Goal: Information Seeking & Learning: Check status

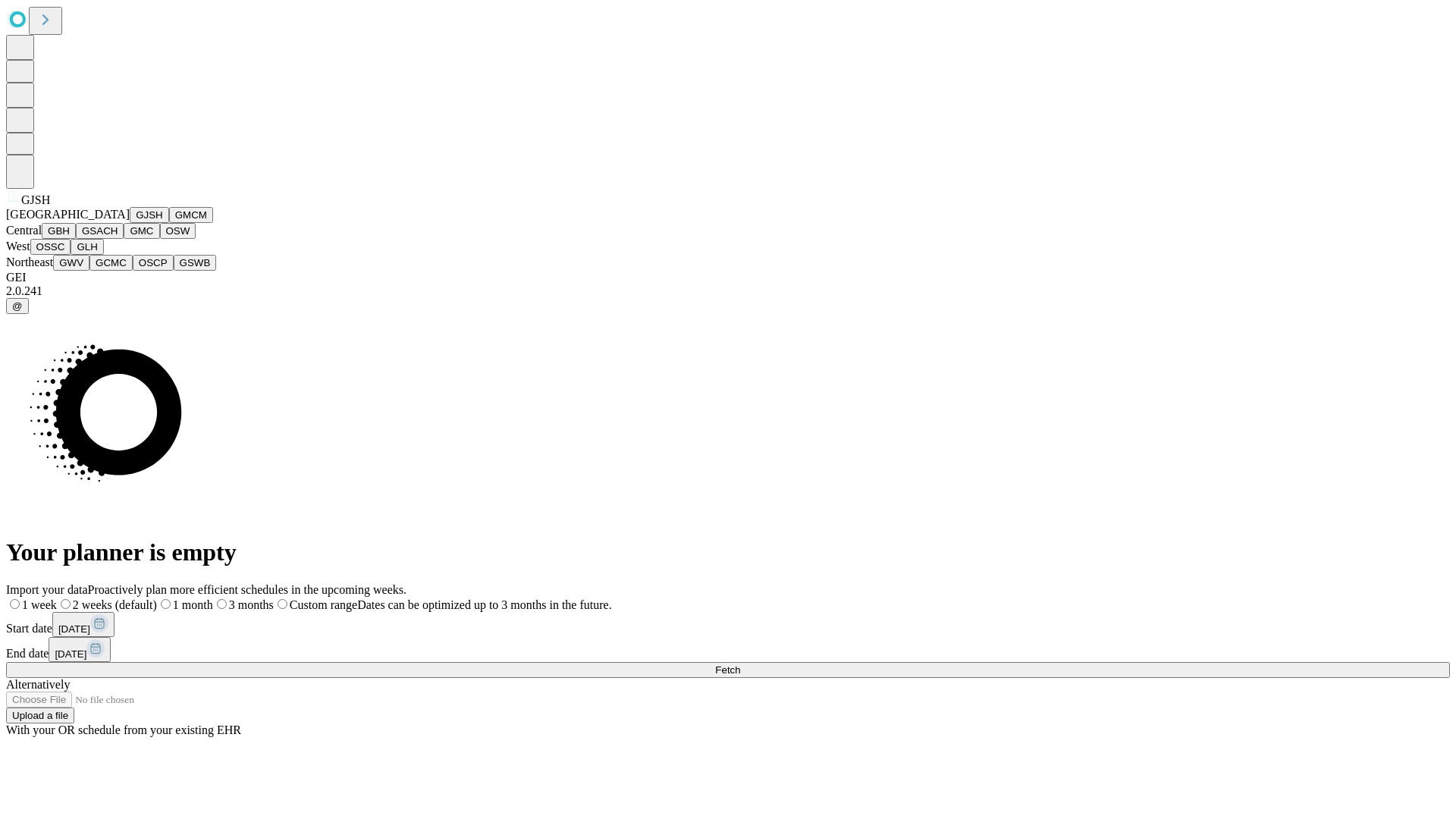
click at [130, 223] on button "GJSH" at bounding box center [149, 215] width 39 height 16
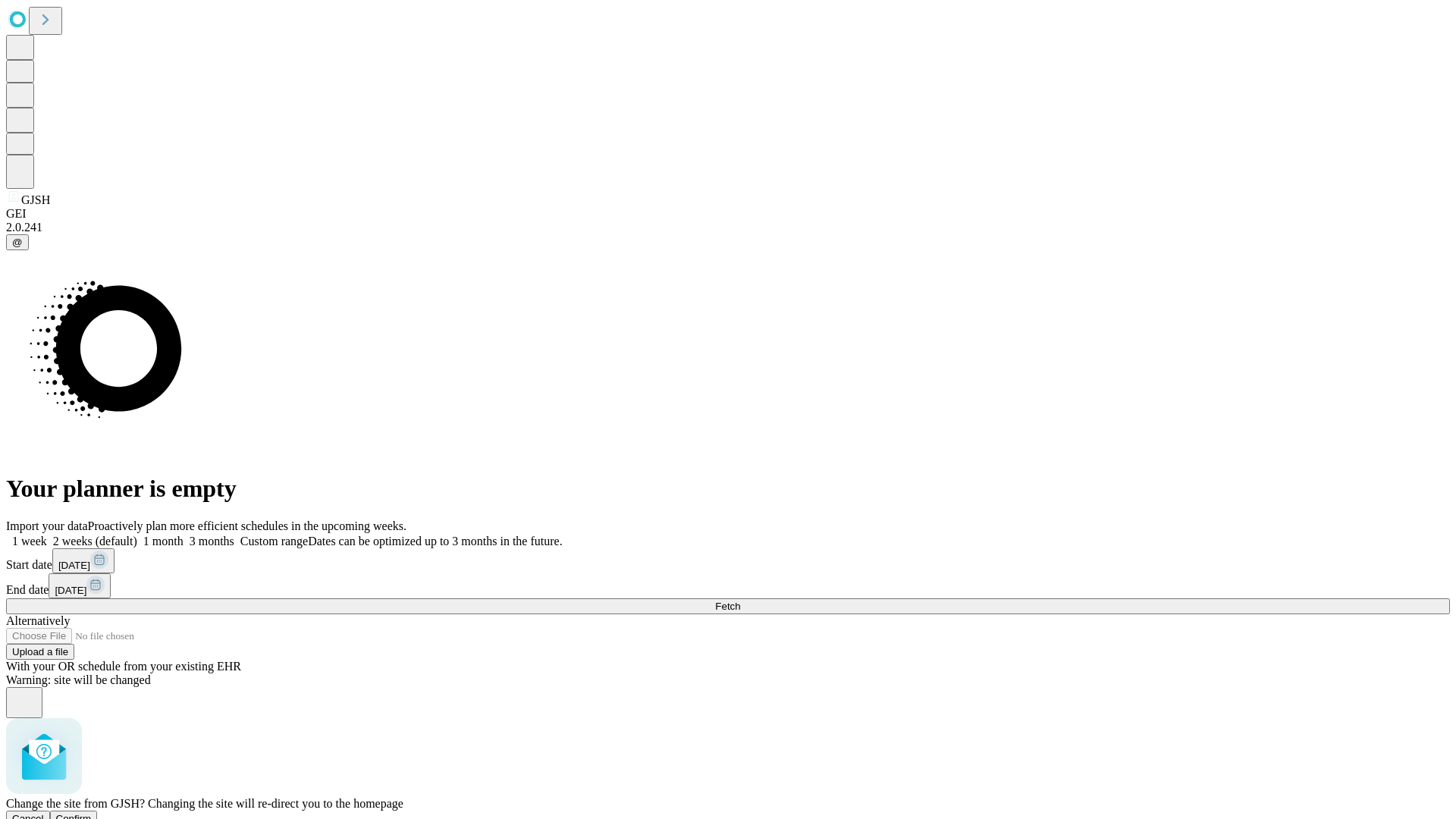
click at [92, 813] on span "Confirm" at bounding box center [73, 818] width 36 height 11
click at [183, 535] on label "1 month" at bounding box center [160, 541] width 46 height 13
click at [740, 601] on span "Fetch" at bounding box center [727, 606] width 25 height 11
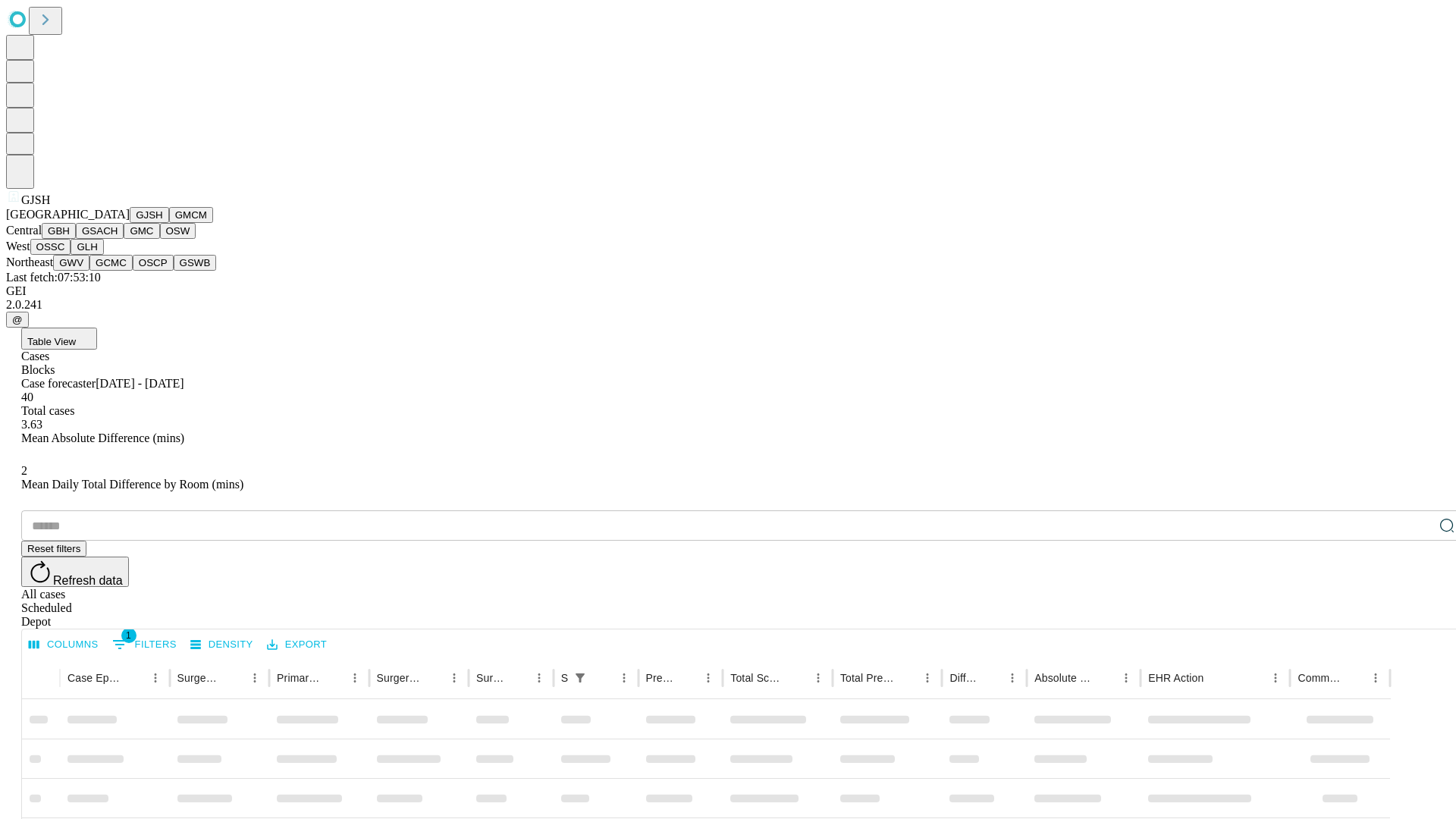
click at [169, 223] on button "GMCM" at bounding box center [191, 215] width 44 height 16
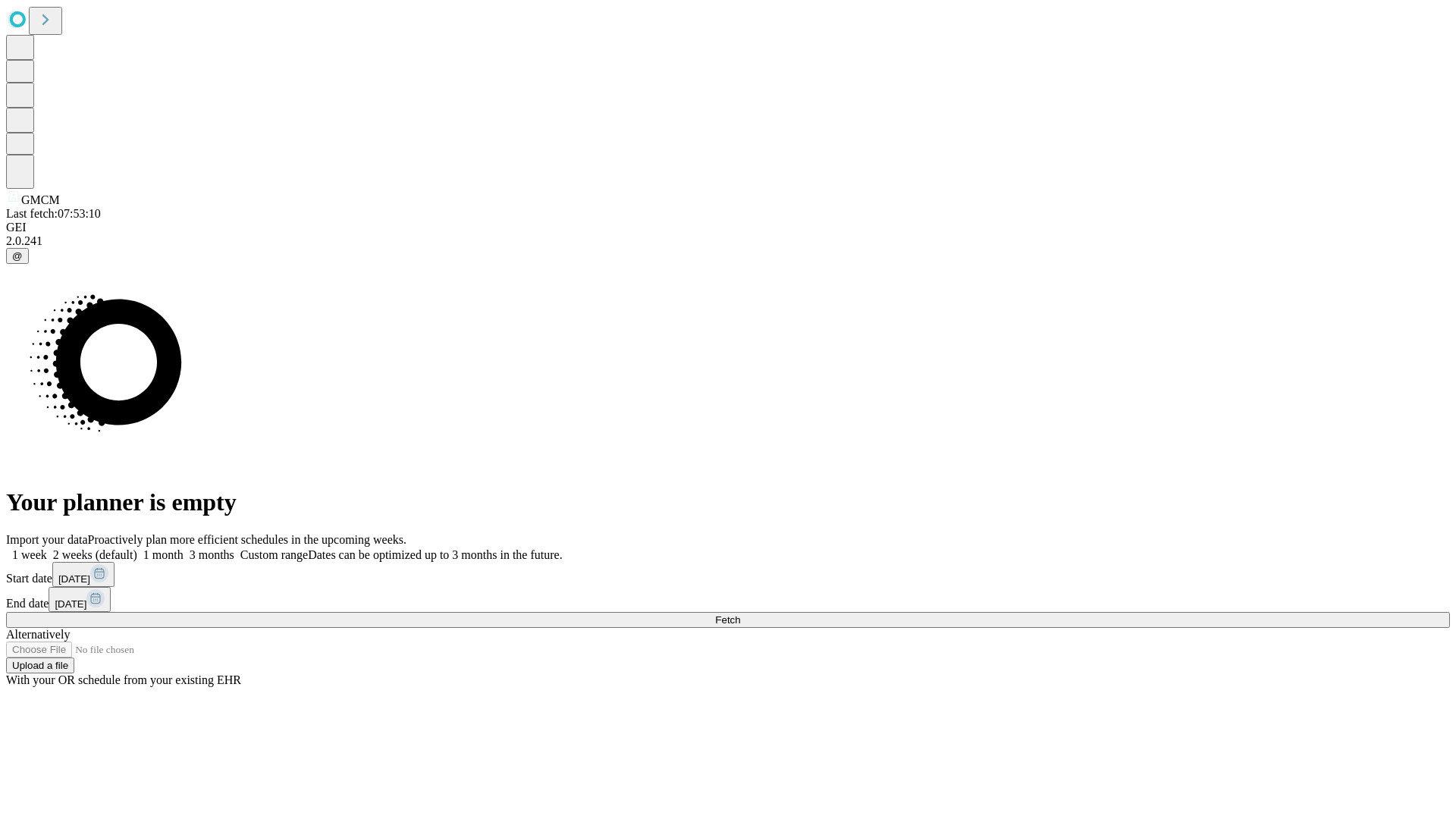
click at [183, 549] on label "1 month" at bounding box center [160, 555] width 46 height 13
click at [740, 614] on span "Fetch" at bounding box center [727, 619] width 25 height 11
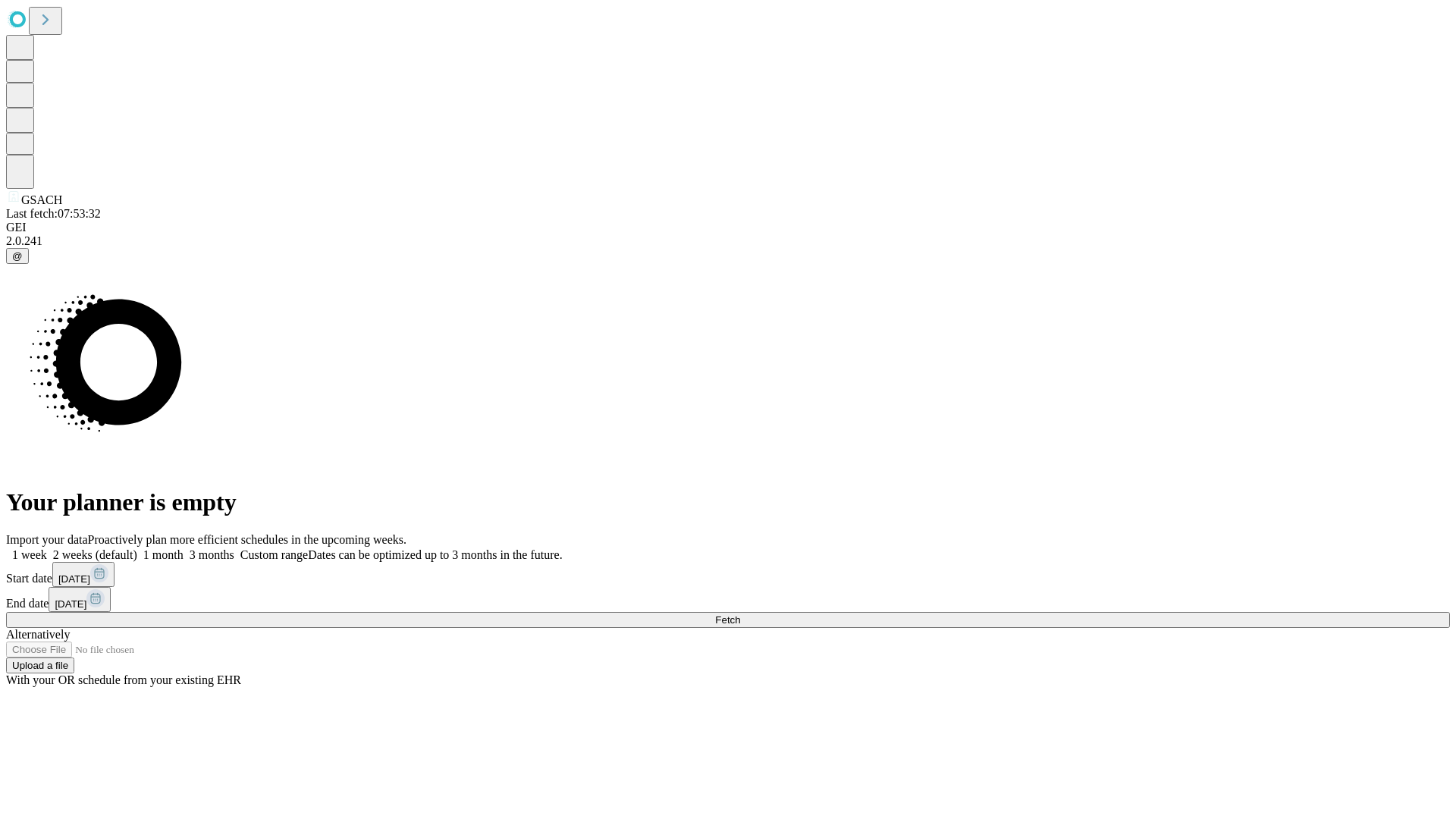
click at [183, 549] on label "1 month" at bounding box center [160, 555] width 46 height 13
click at [740, 614] on span "Fetch" at bounding box center [727, 619] width 25 height 11
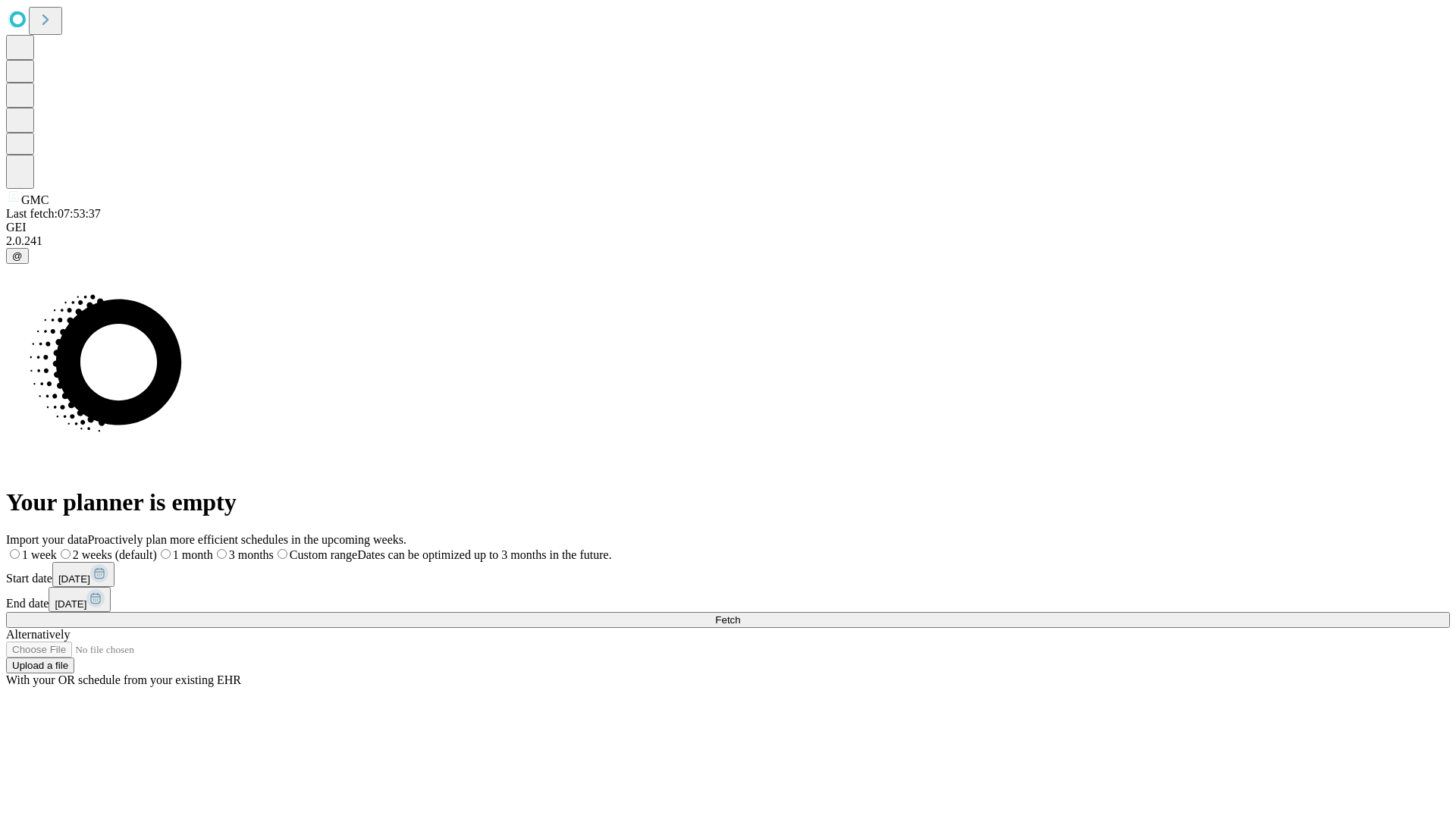
click at [213, 549] on label "1 month" at bounding box center [185, 555] width 56 height 13
click at [740, 614] on span "Fetch" at bounding box center [727, 619] width 25 height 11
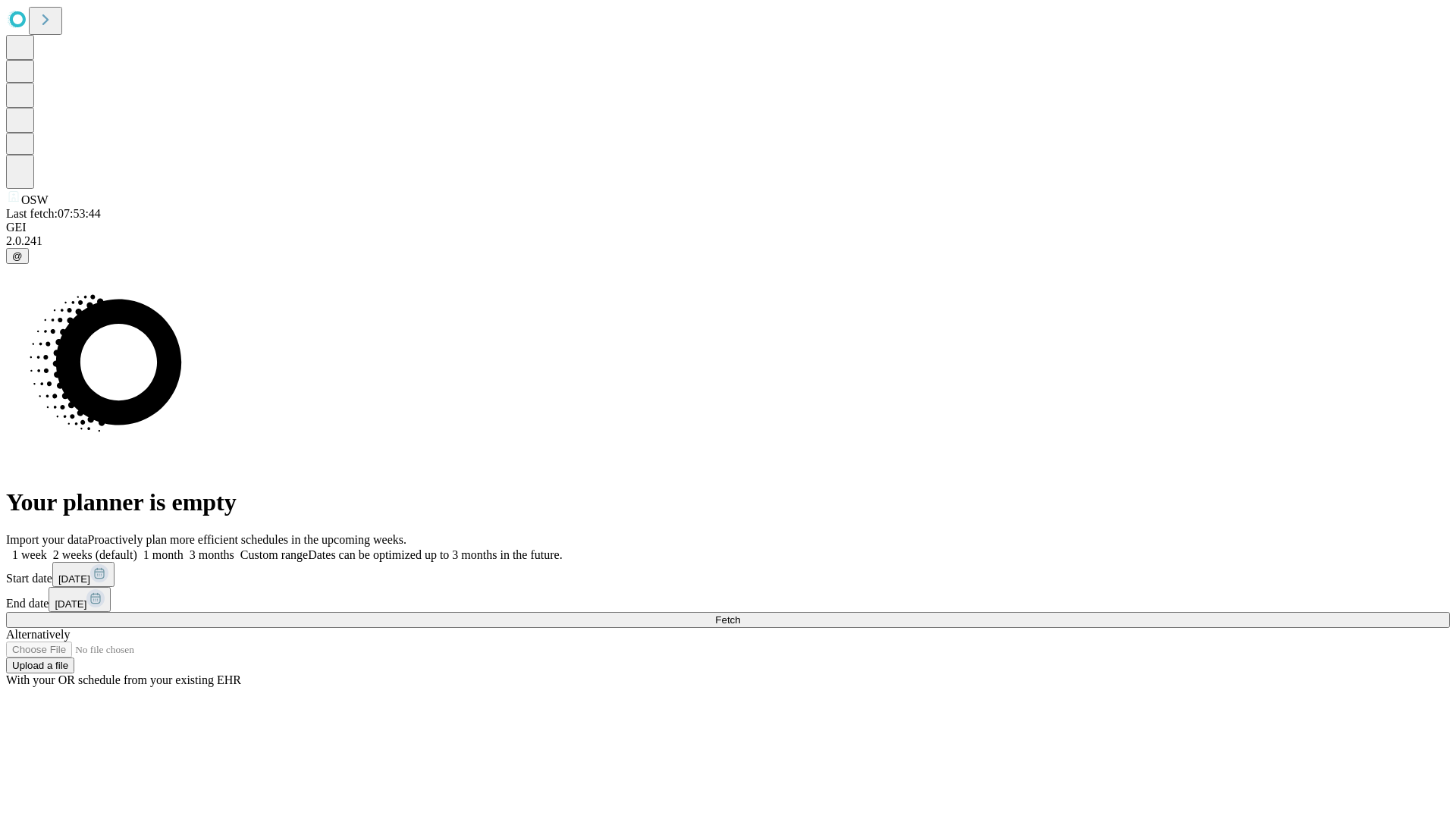
click at [183, 549] on label "1 month" at bounding box center [160, 555] width 46 height 13
click at [740, 614] on span "Fetch" at bounding box center [727, 619] width 25 height 11
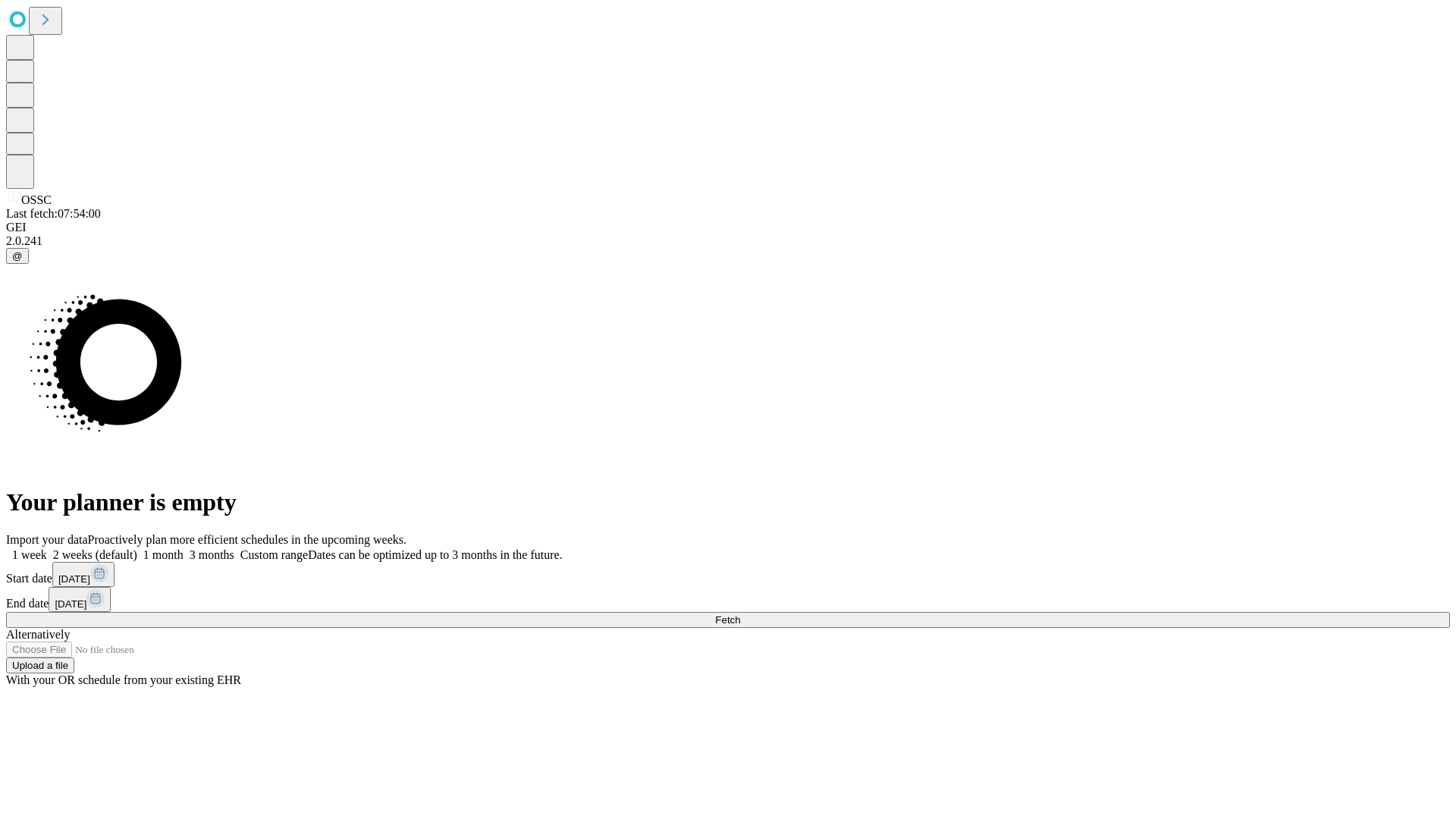
click at [183, 549] on label "1 month" at bounding box center [160, 555] width 46 height 13
click at [740, 614] on span "Fetch" at bounding box center [727, 619] width 25 height 11
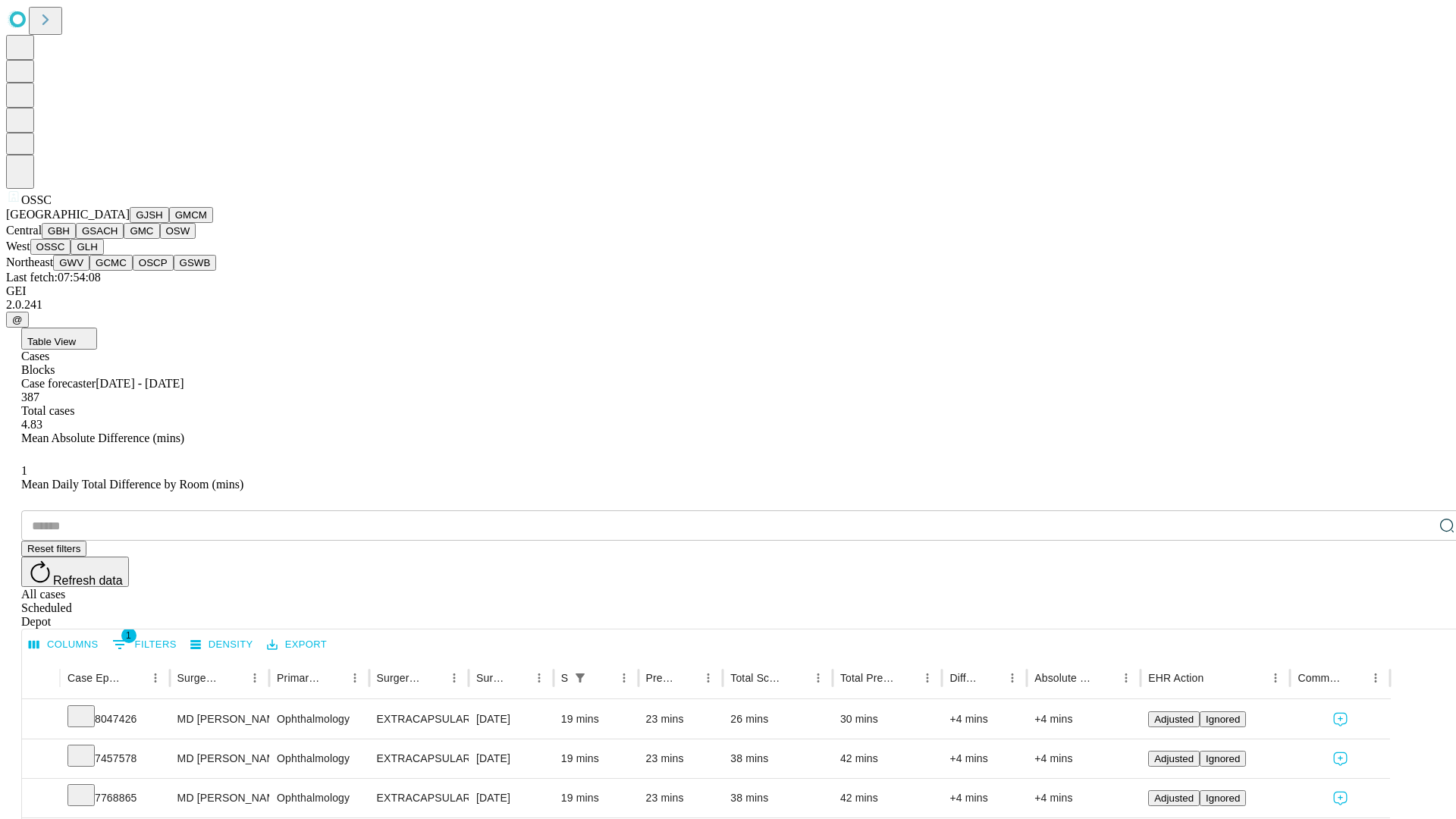
click at [103, 255] on button "GLH" at bounding box center [86, 247] width 32 height 16
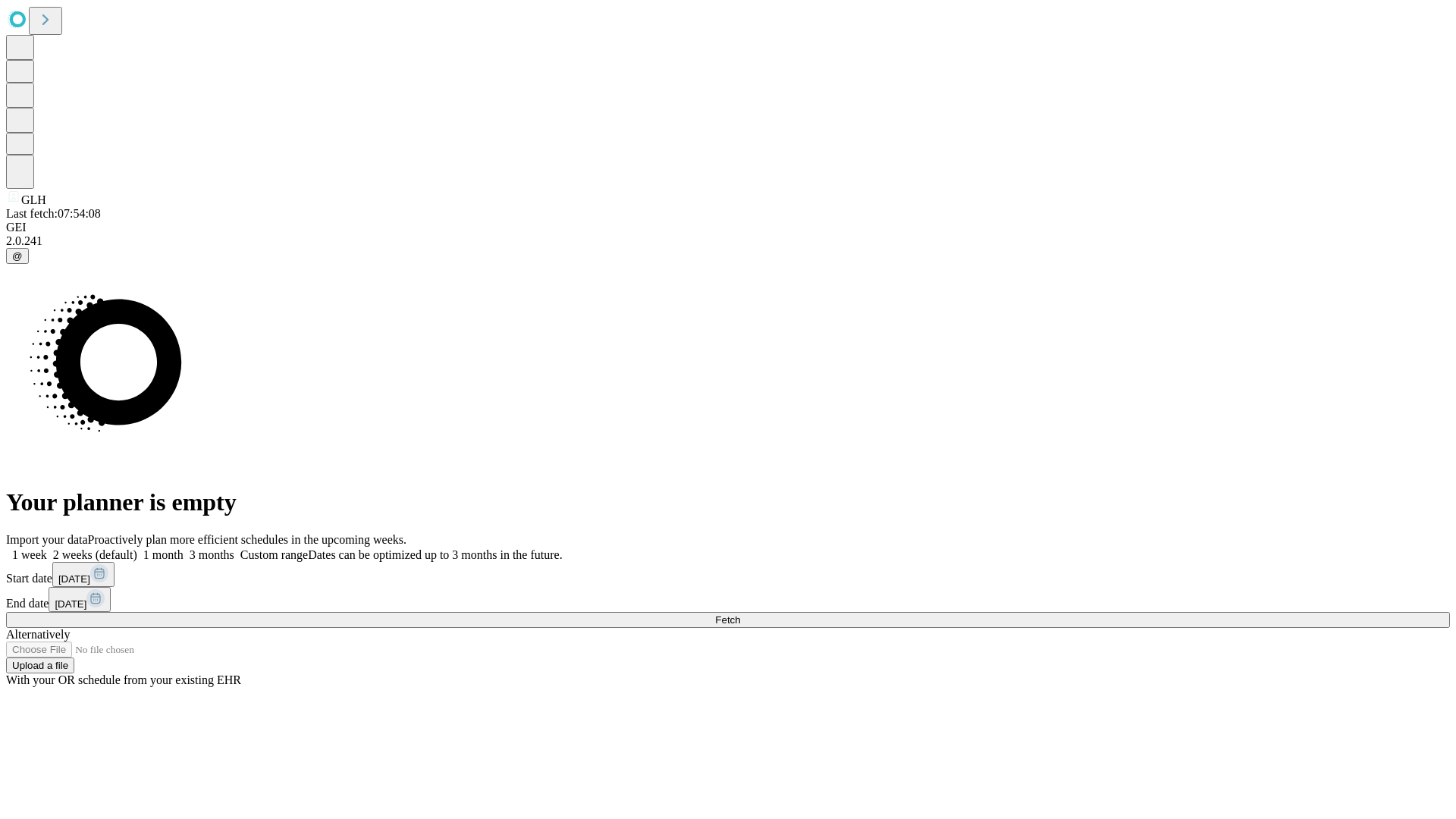
click at [183, 549] on label "1 month" at bounding box center [160, 555] width 46 height 13
click at [740, 614] on span "Fetch" at bounding box center [727, 619] width 25 height 11
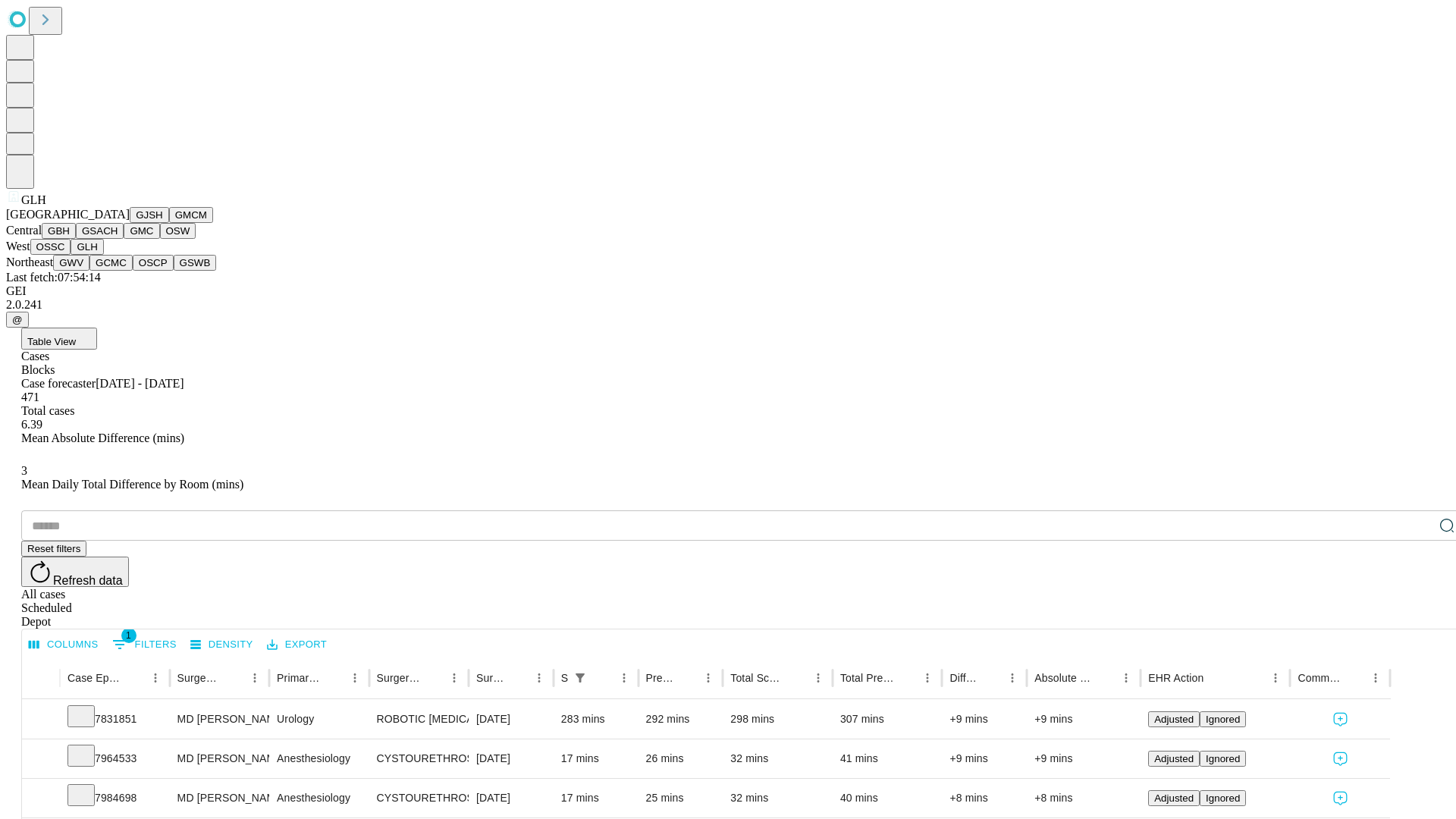
click at [90, 270] on button "GWV" at bounding box center [71, 263] width 37 height 16
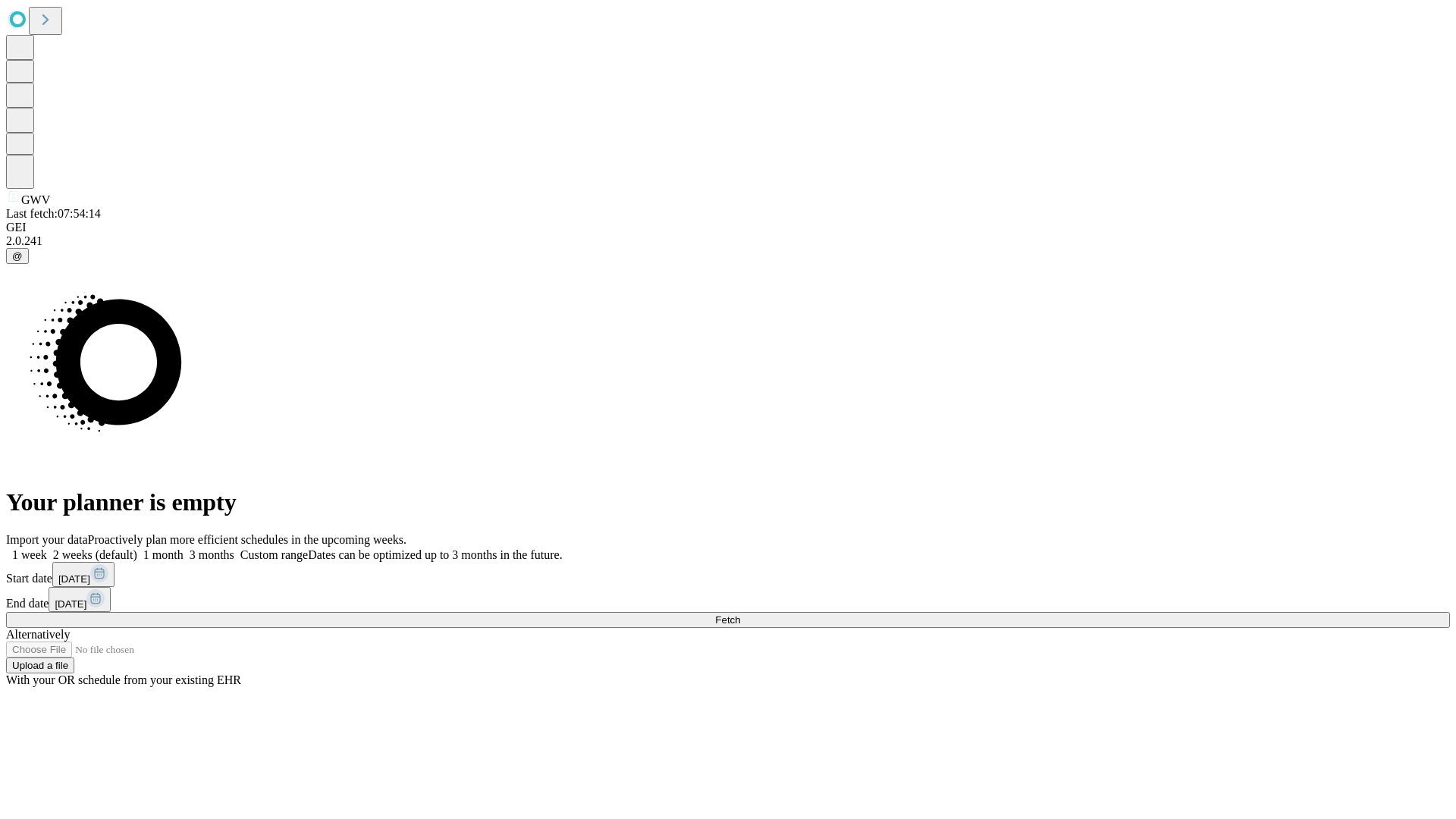
click at [183, 549] on label "1 month" at bounding box center [160, 555] width 46 height 13
click at [740, 614] on span "Fetch" at bounding box center [727, 619] width 25 height 11
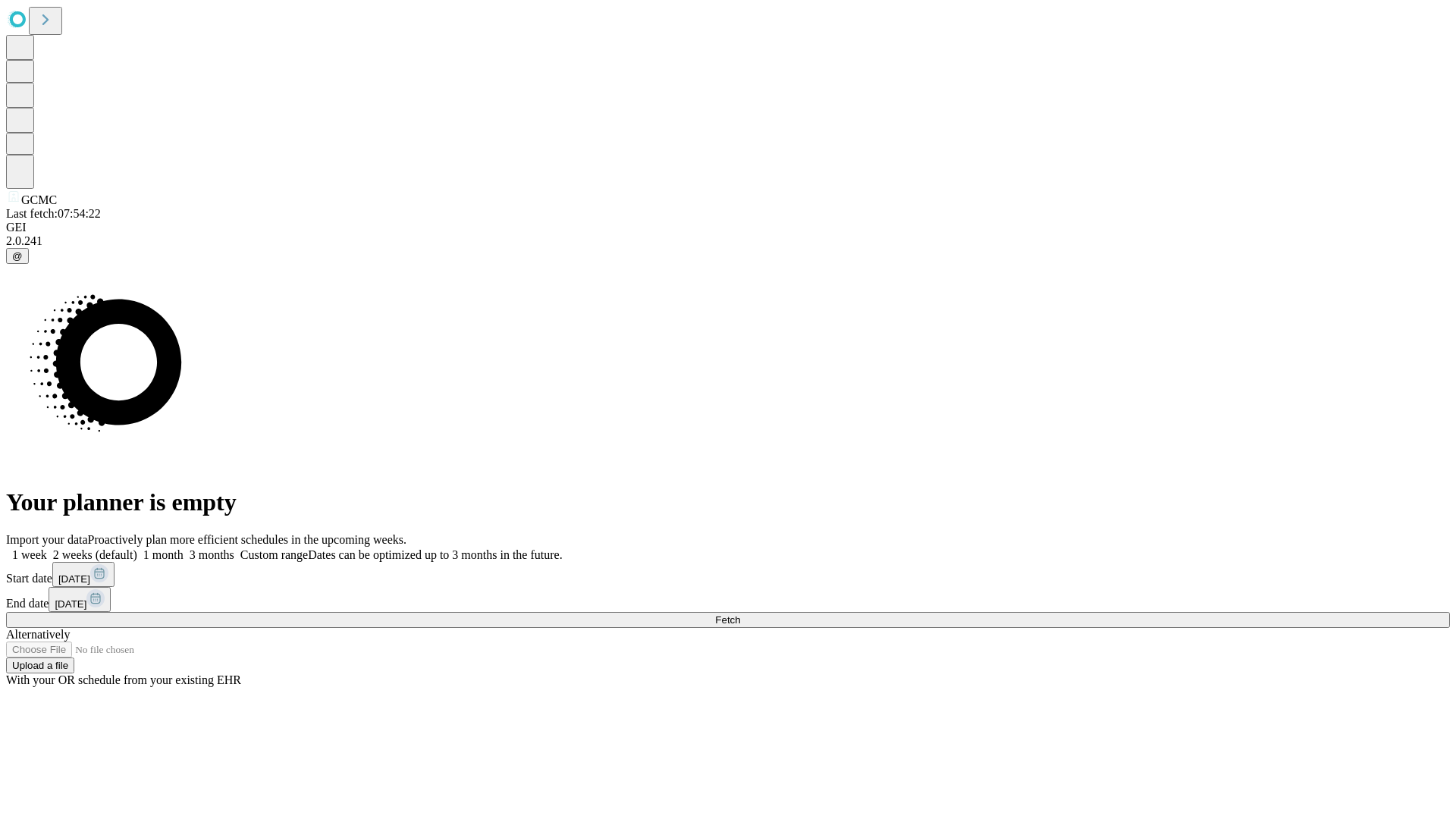
click at [183, 549] on label "1 month" at bounding box center [160, 555] width 46 height 13
click at [740, 614] on span "Fetch" at bounding box center [727, 619] width 25 height 11
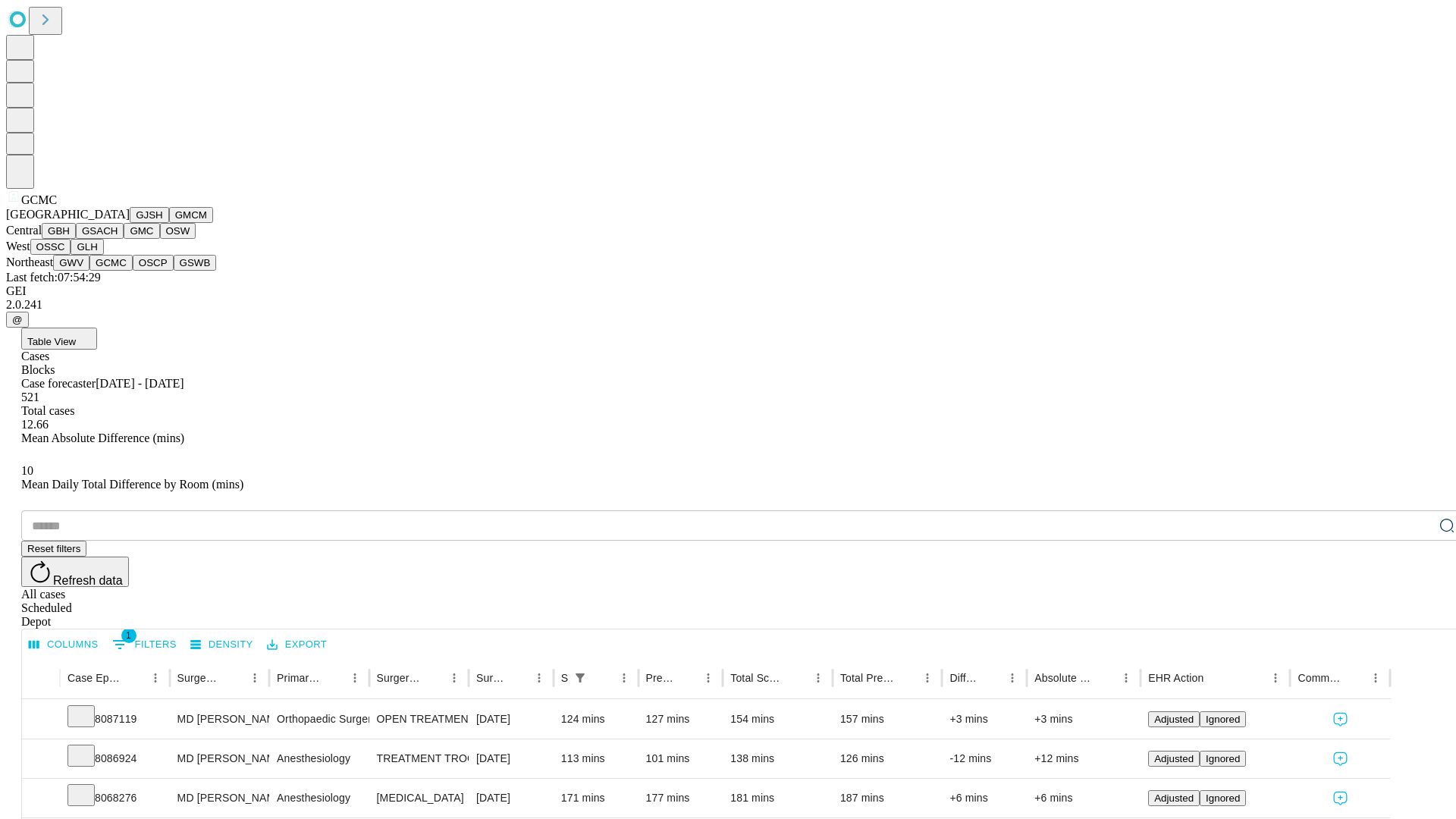
click at [133, 270] on button "OSCP" at bounding box center [153, 263] width 41 height 16
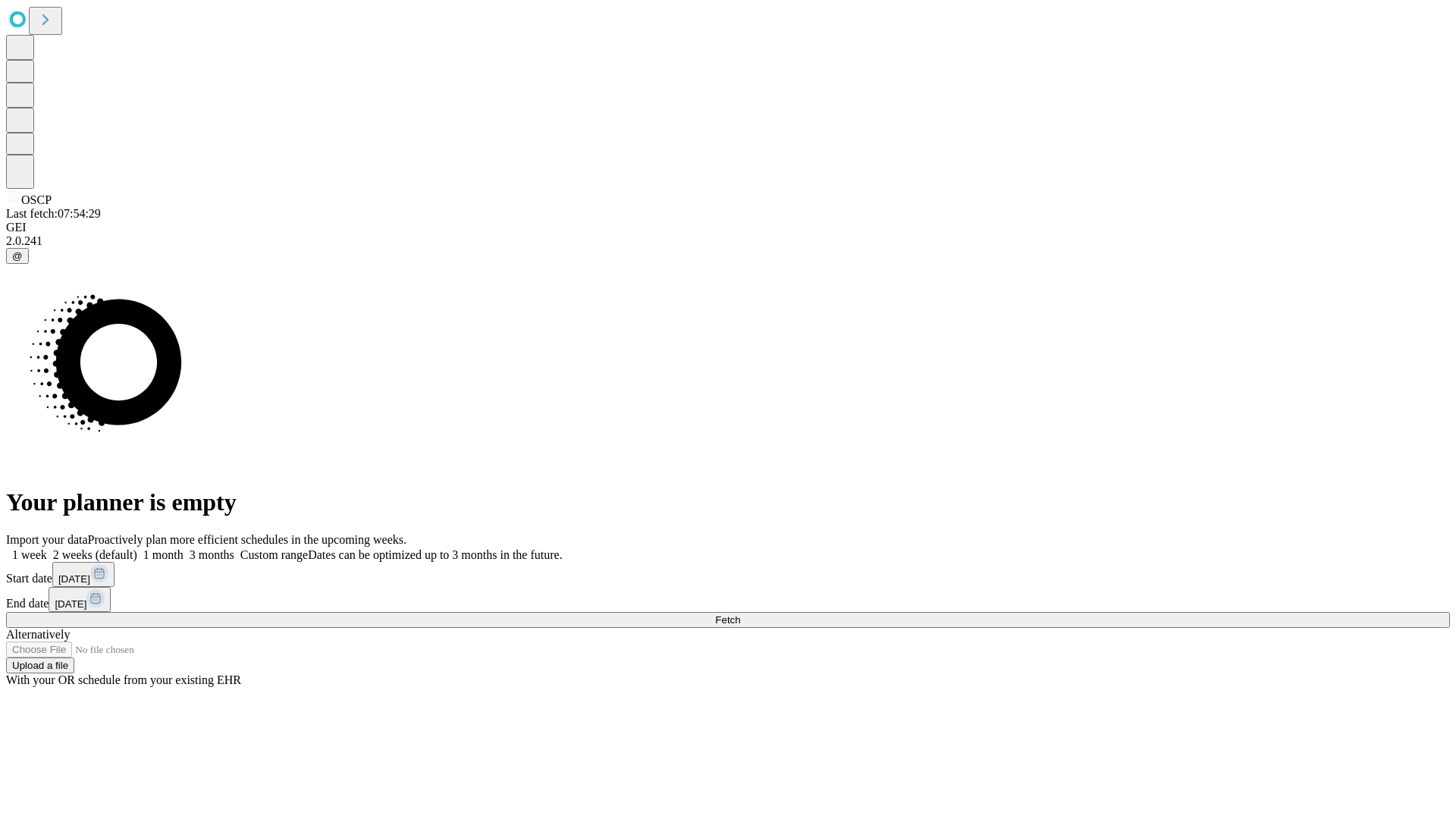
click at [183, 549] on label "1 month" at bounding box center [160, 555] width 46 height 13
click at [740, 614] on span "Fetch" at bounding box center [727, 619] width 25 height 11
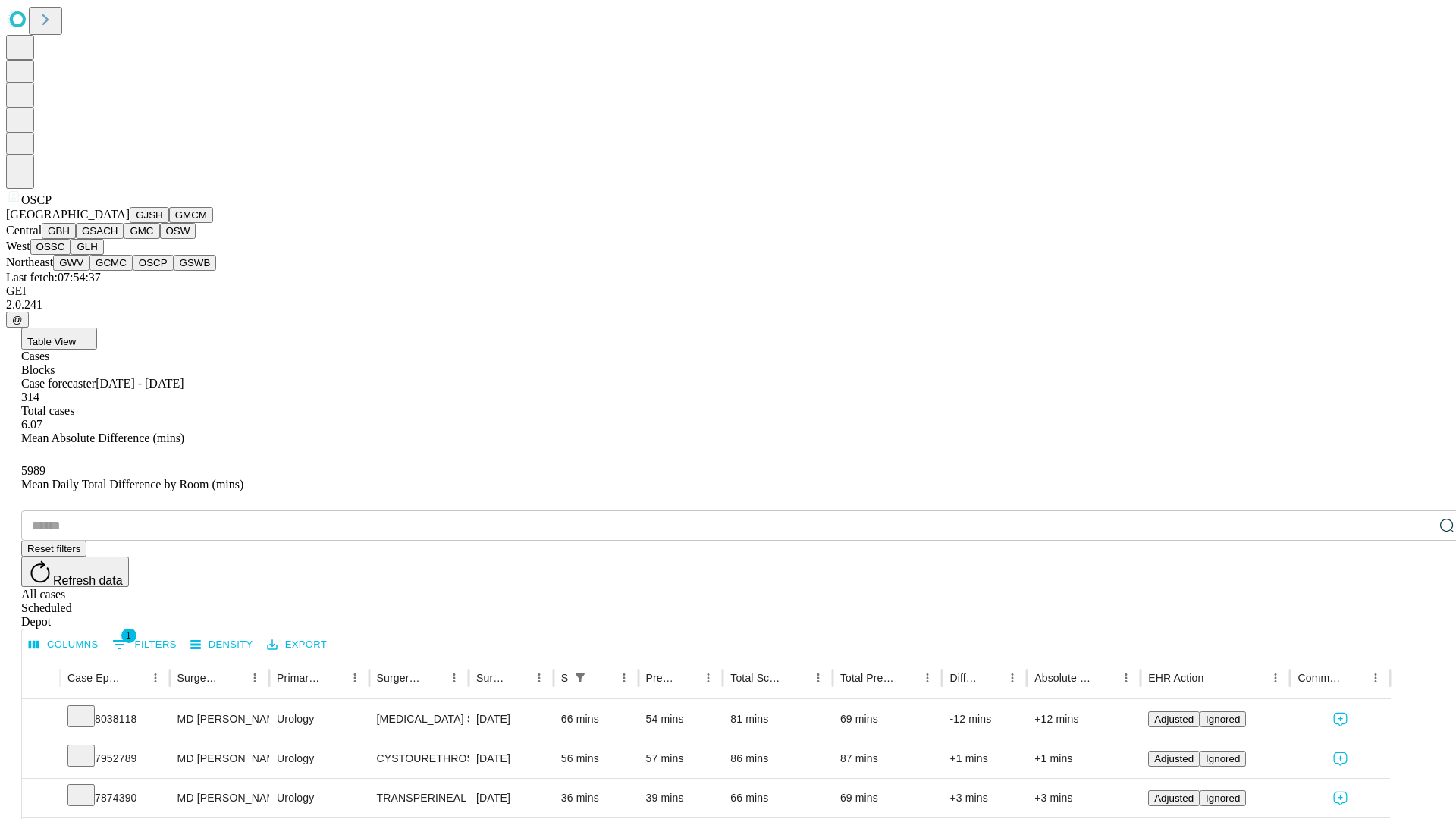
click at [173, 270] on button "GSWB" at bounding box center [195, 263] width 44 height 16
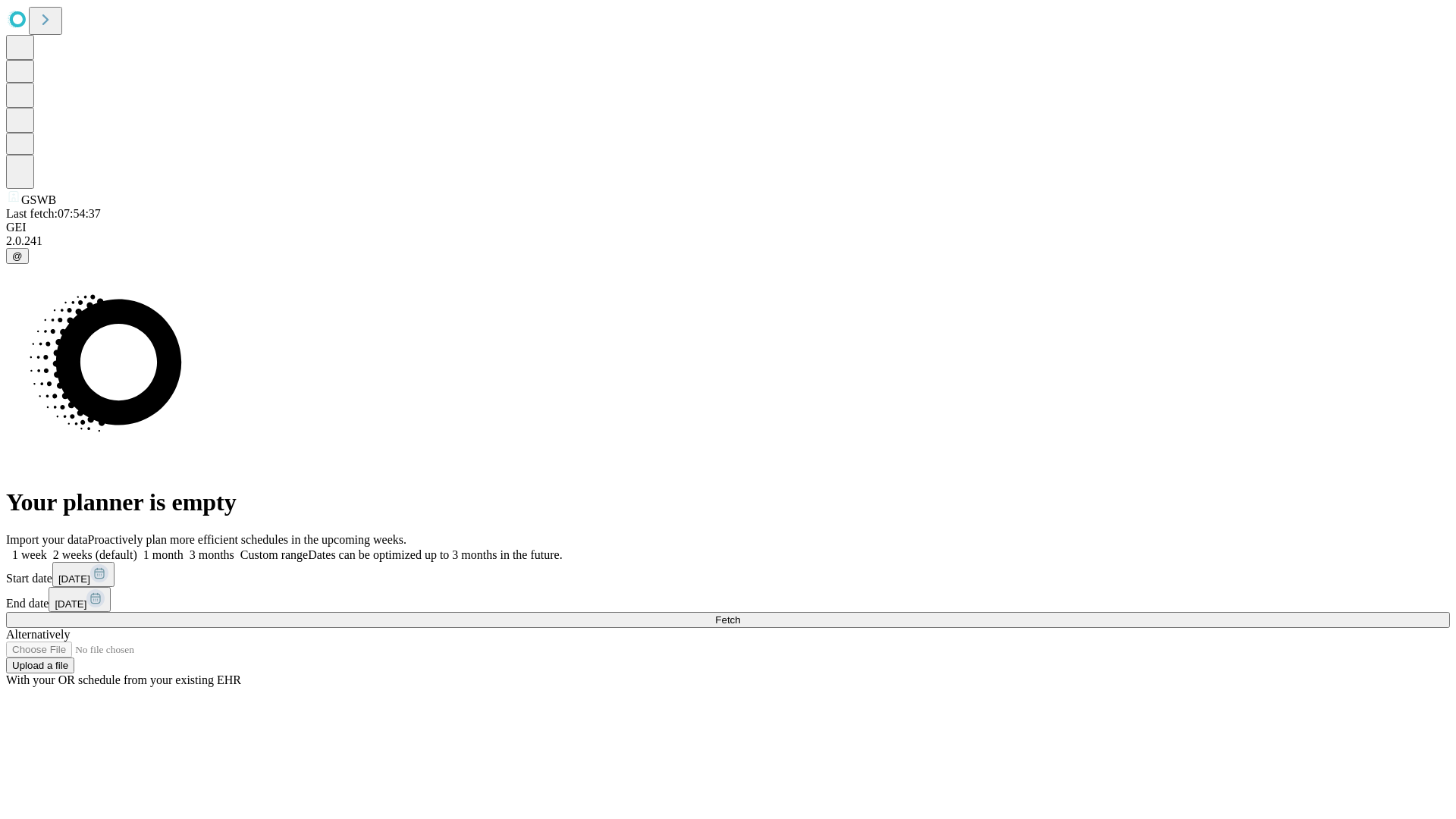
click at [183, 549] on label "1 month" at bounding box center [160, 555] width 46 height 13
click at [740, 614] on span "Fetch" at bounding box center [727, 619] width 25 height 11
